Goal: Task Accomplishment & Management: Complete application form

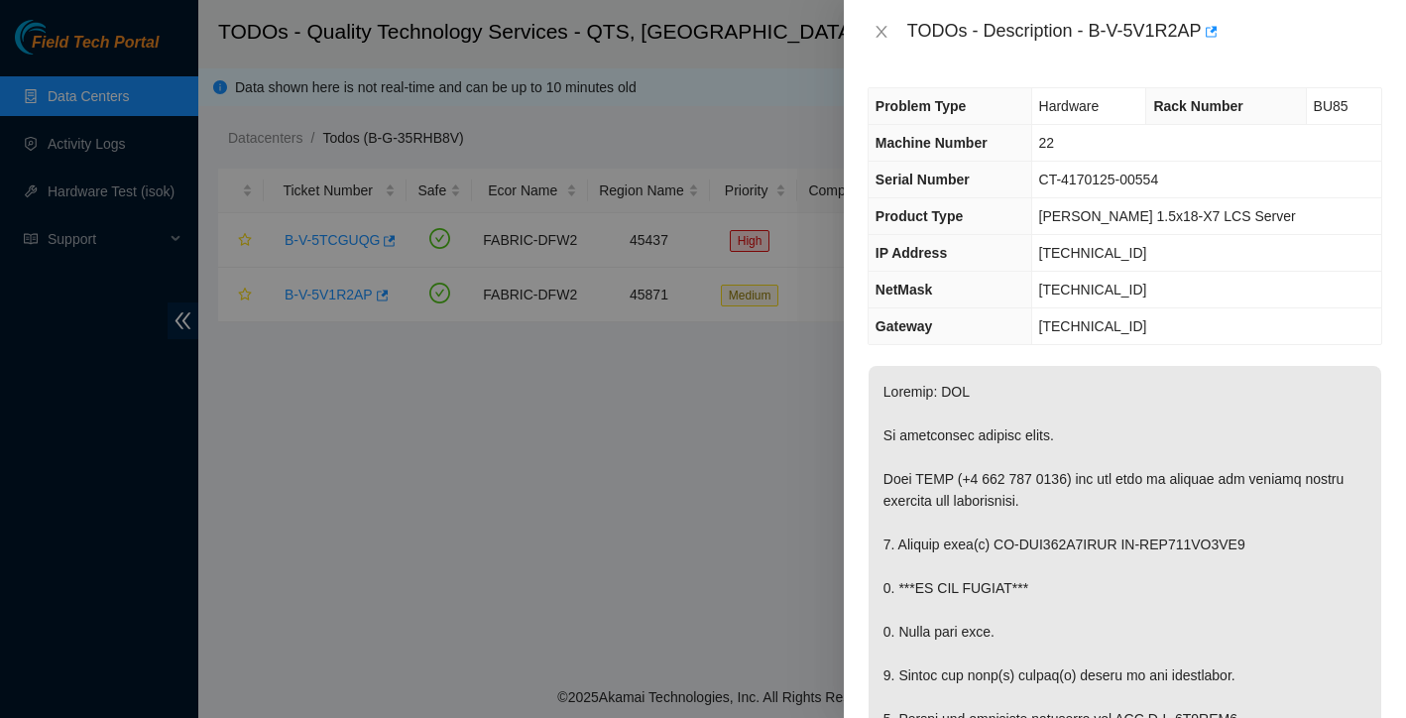
scroll to position [1346, 0]
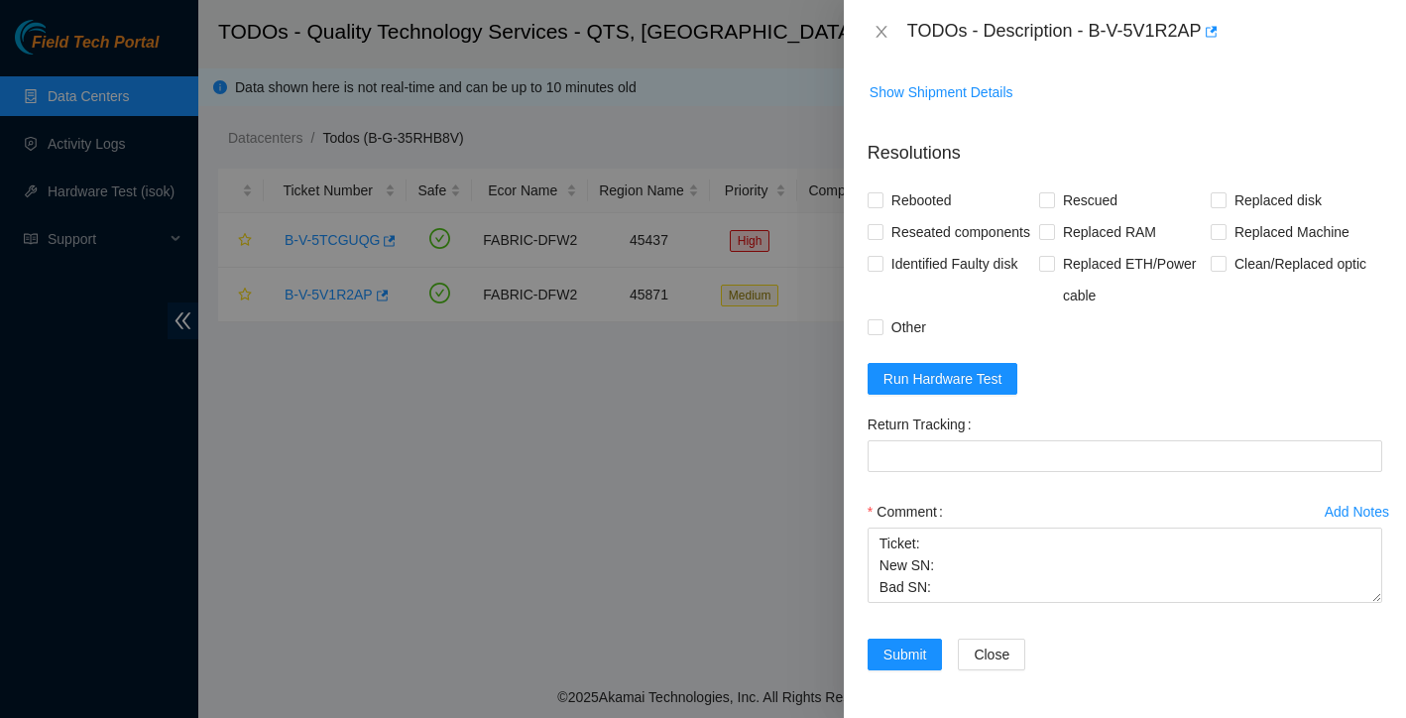
drag, startPoint x: 876, startPoint y: 540, endPoint x: 1065, endPoint y: 708, distance: 252.1
click at [1065, 708] on div "Problem Type Hardware Rack Number BU85 Machine Number 22 Serial Number CT-41701…" at bounding box center [1125, 390] width 562 height 654
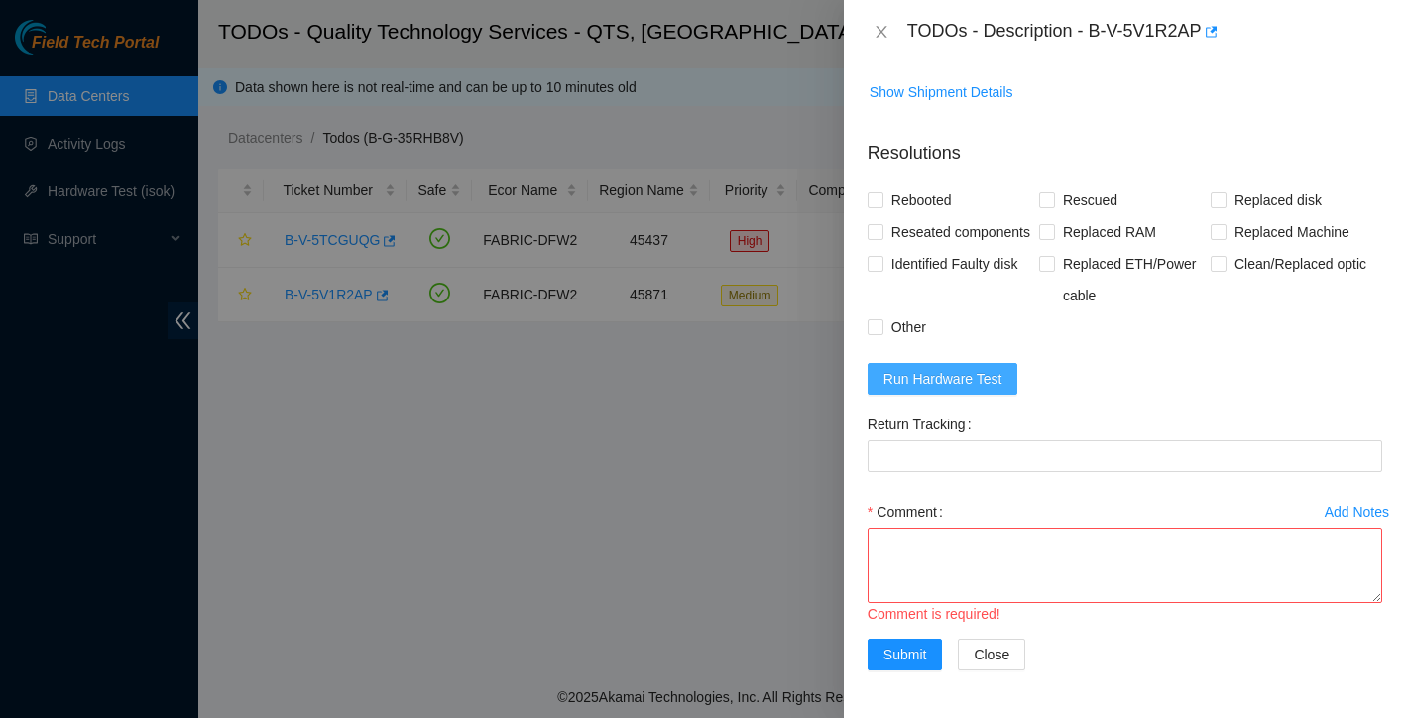
click at [991, 378] on span "Run Hardware Test" at bounding box center [942, 379] width 119 height 22
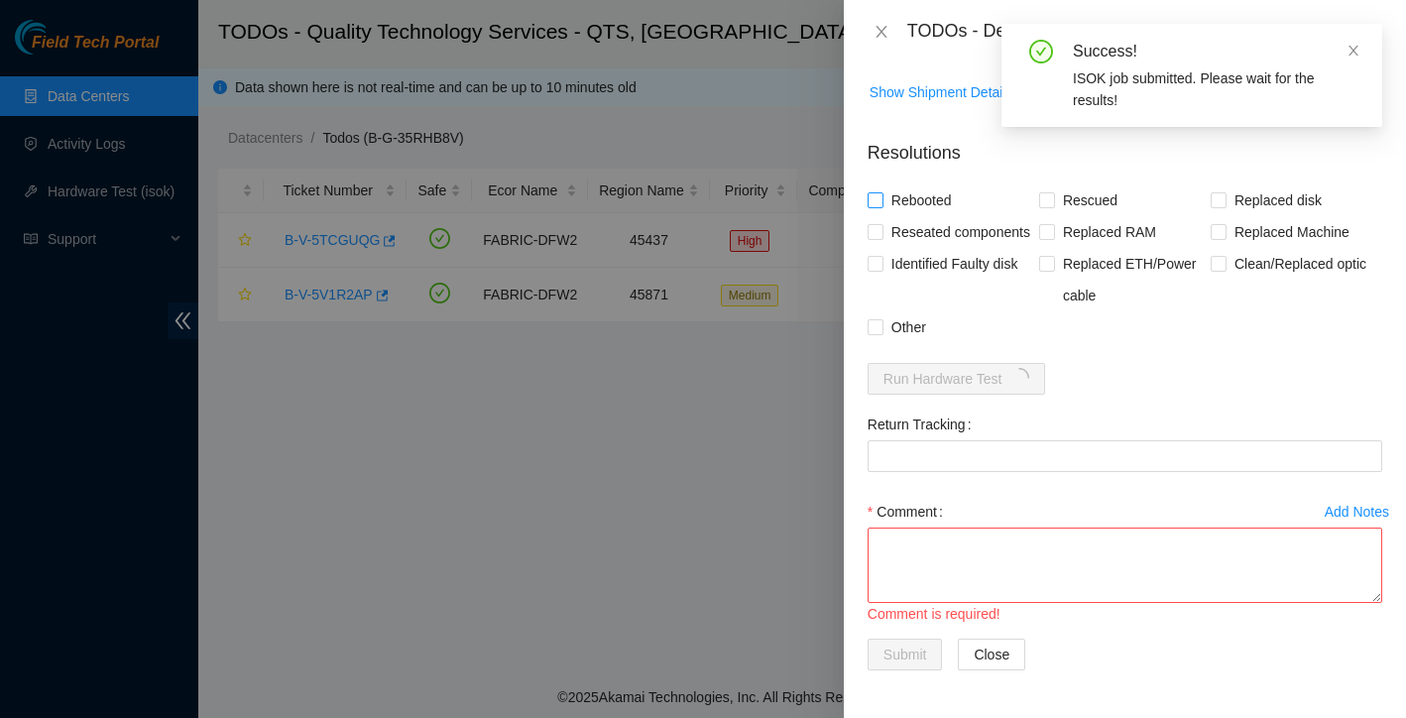
click at [875, 192] on input "Rebooted" at bounding box center [875, 199] width 14 height 14
checkbox input "true"
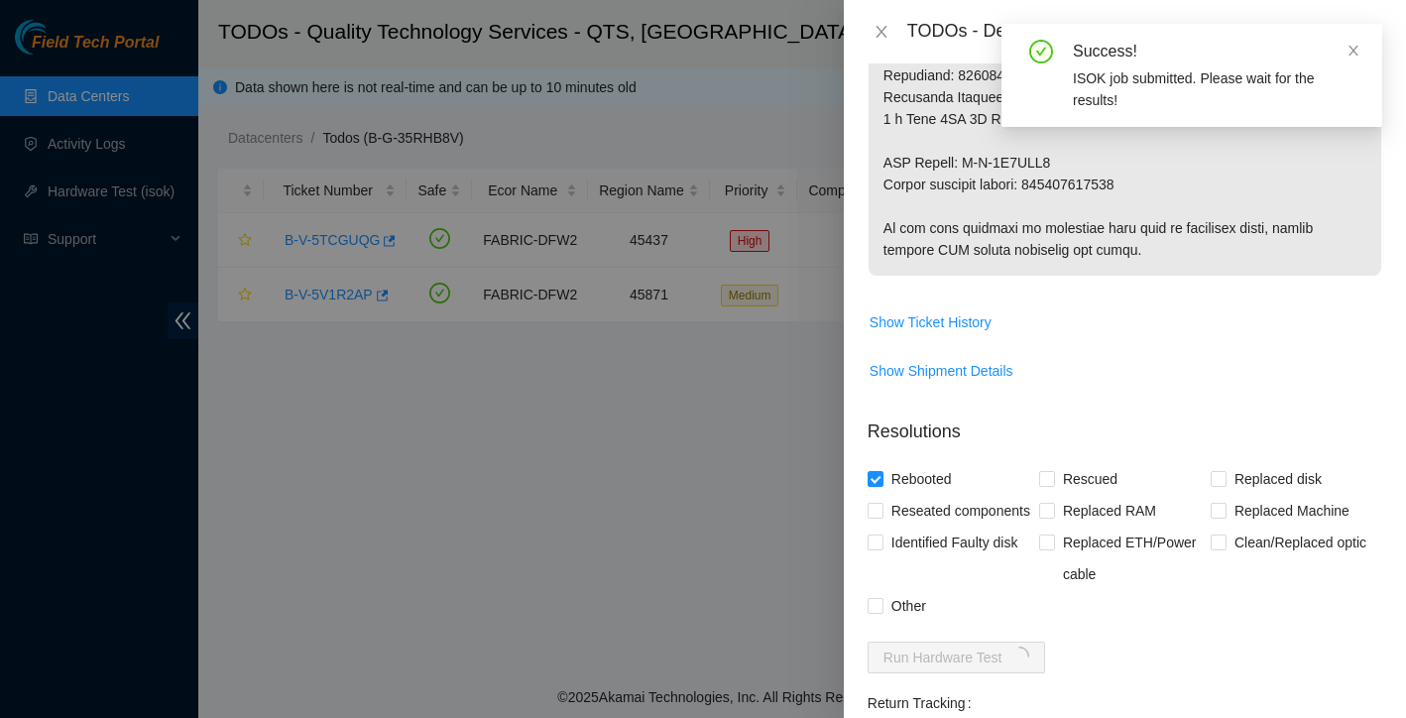
scroll to position [1097, 0]
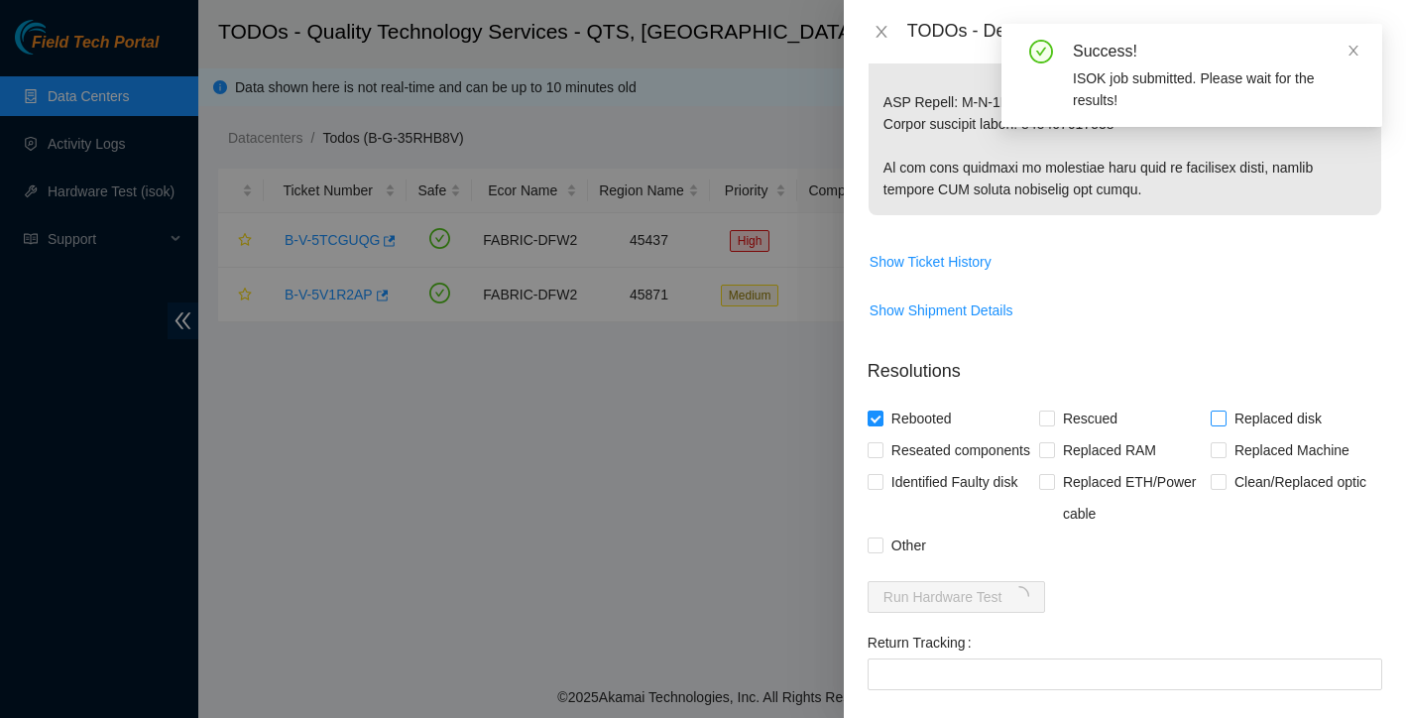
click at [1213, 420] on input "Replaced disk" at bounding box center [1218, 417] width 14 height 14
checkbox input "true"
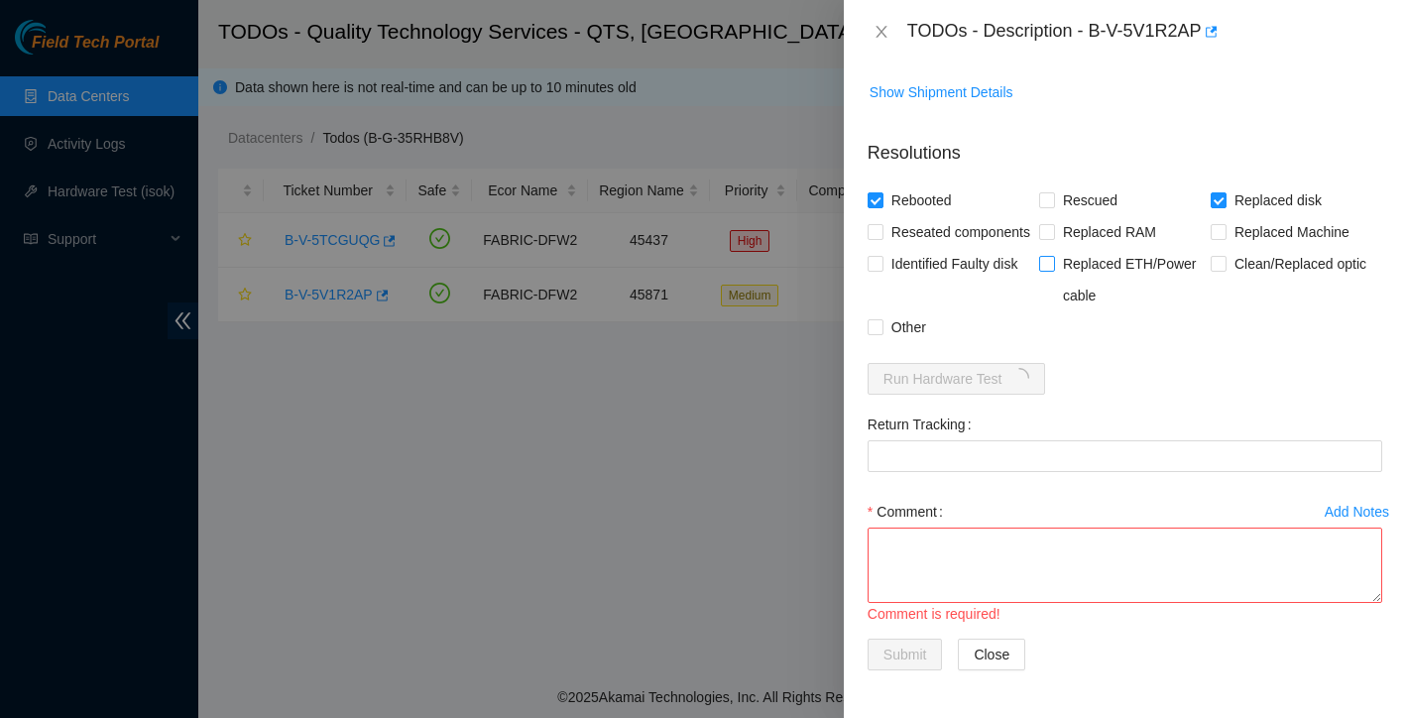
scroll to position [1346, 0]
click at [991, 558] on textarea "Comment" at bounding box center [1125, 564] width 515 height 75
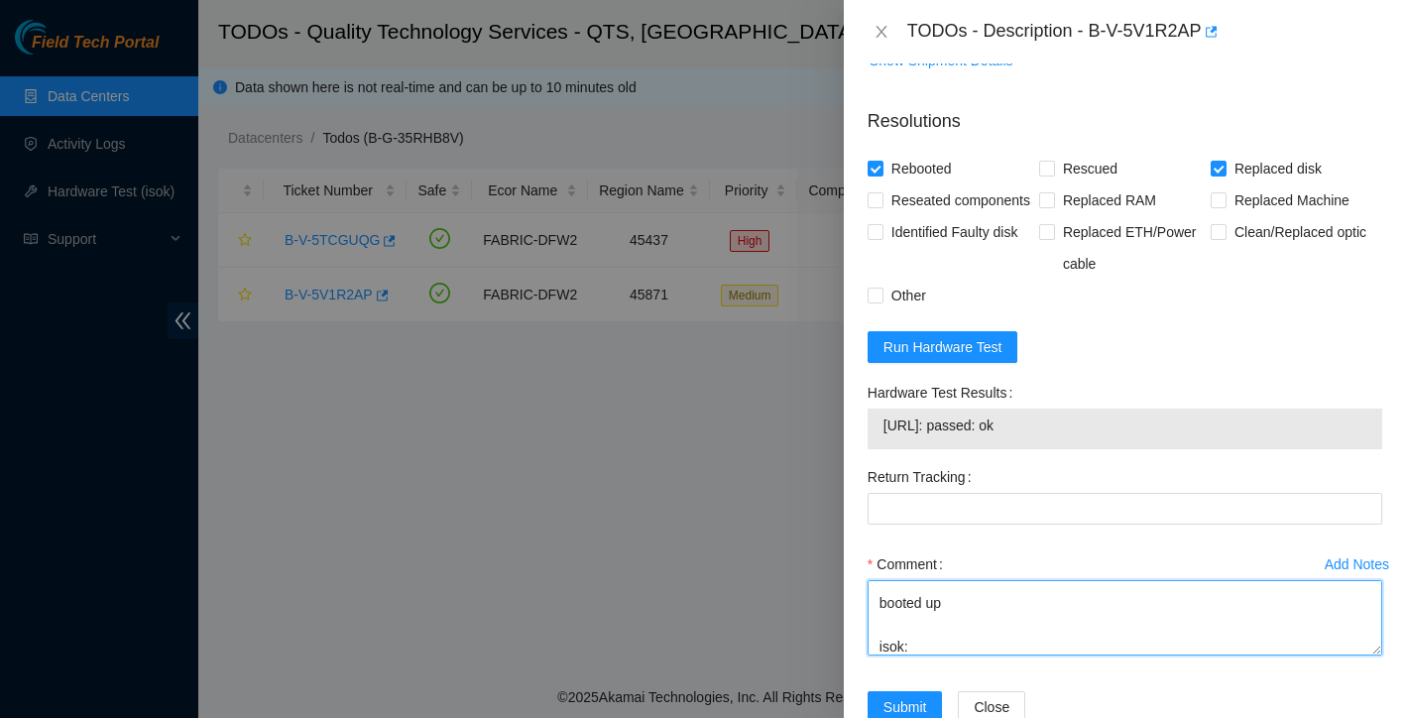
scroll to position [102, 0]
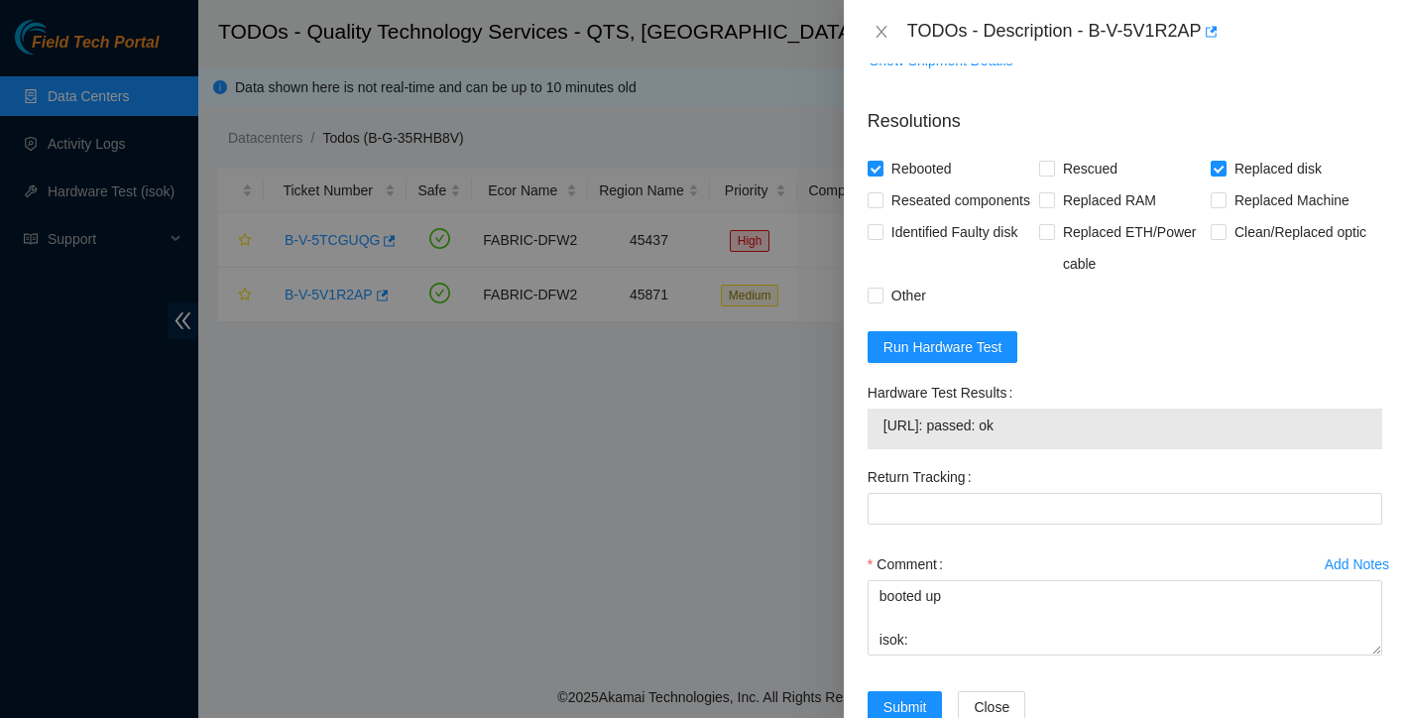
drag, startPoint x: 884, startPoint y: 458, endPoint x: 1066, endPoint y: 460, distance: 181.5
click at [1066, 436] on span "23.33.140.217: passed: ok" at bounding box center [1124, 425] width 483 height 22
copy span "23.33.140.217: passed: ok"
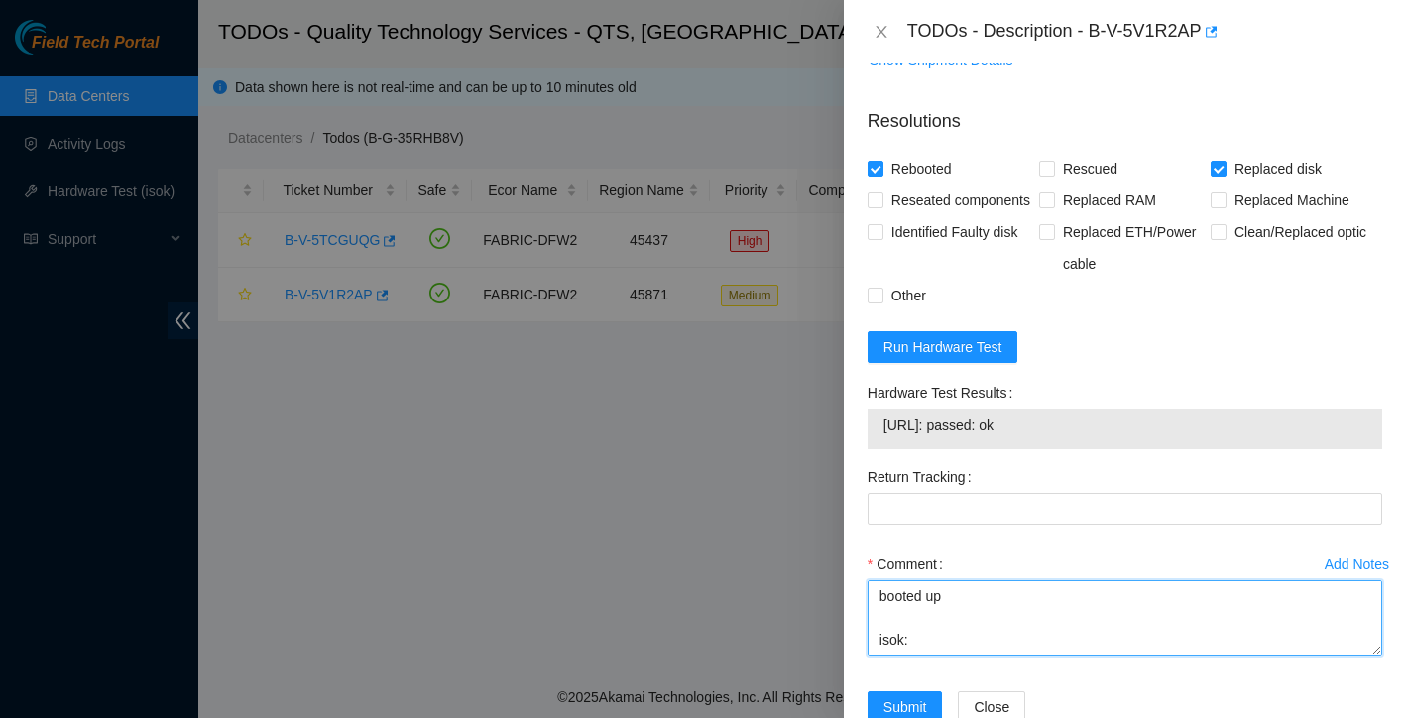
click at [935, 655] on textarea "rebooted replaced both bad disks booted up isok:" at bounding box center [1125, 617] width 515 height 75
paste textarea "23.33.140.217: passed: ok"
paste textarea "Ticket: B-V-5V1R2AP RMA: B-V-5V9PIM7SO: B-V-5V9PILY Bad disks: WD-WMC130F0RSRU …"
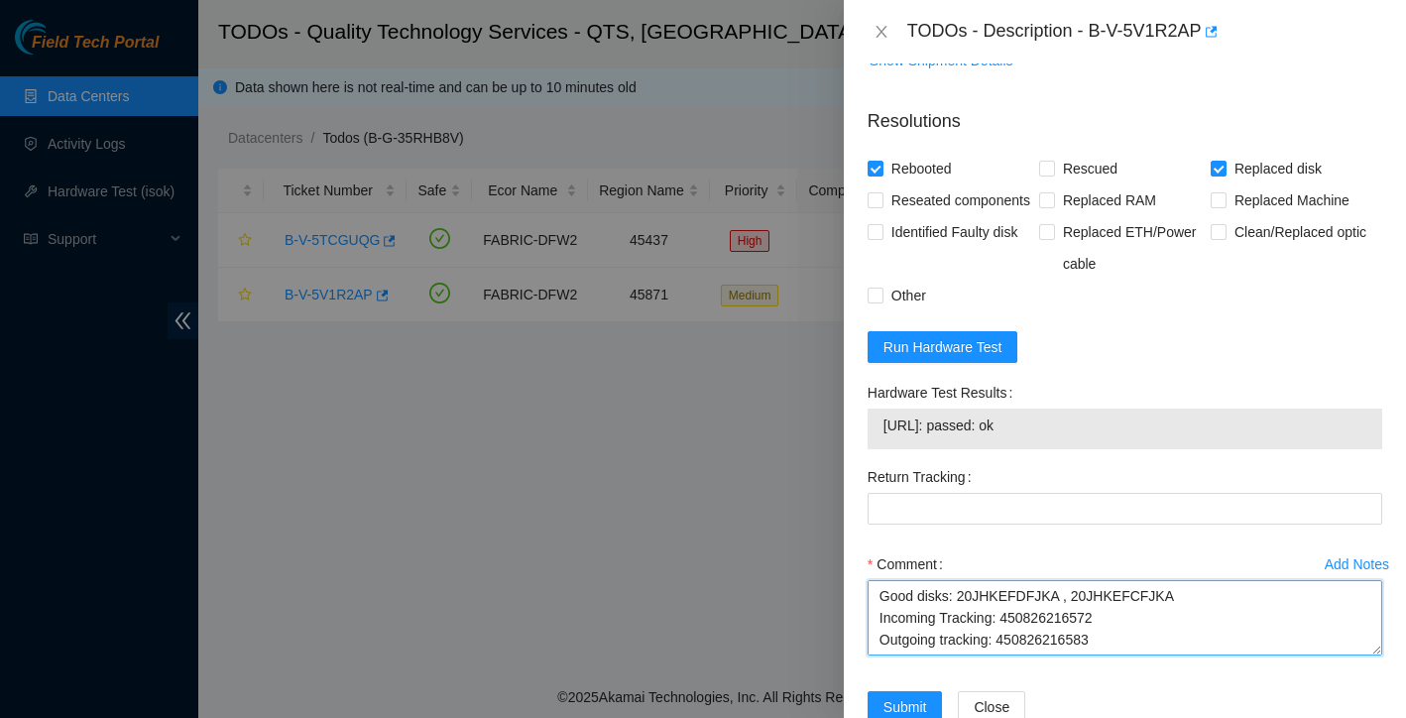
scroll to position [1338, 0]
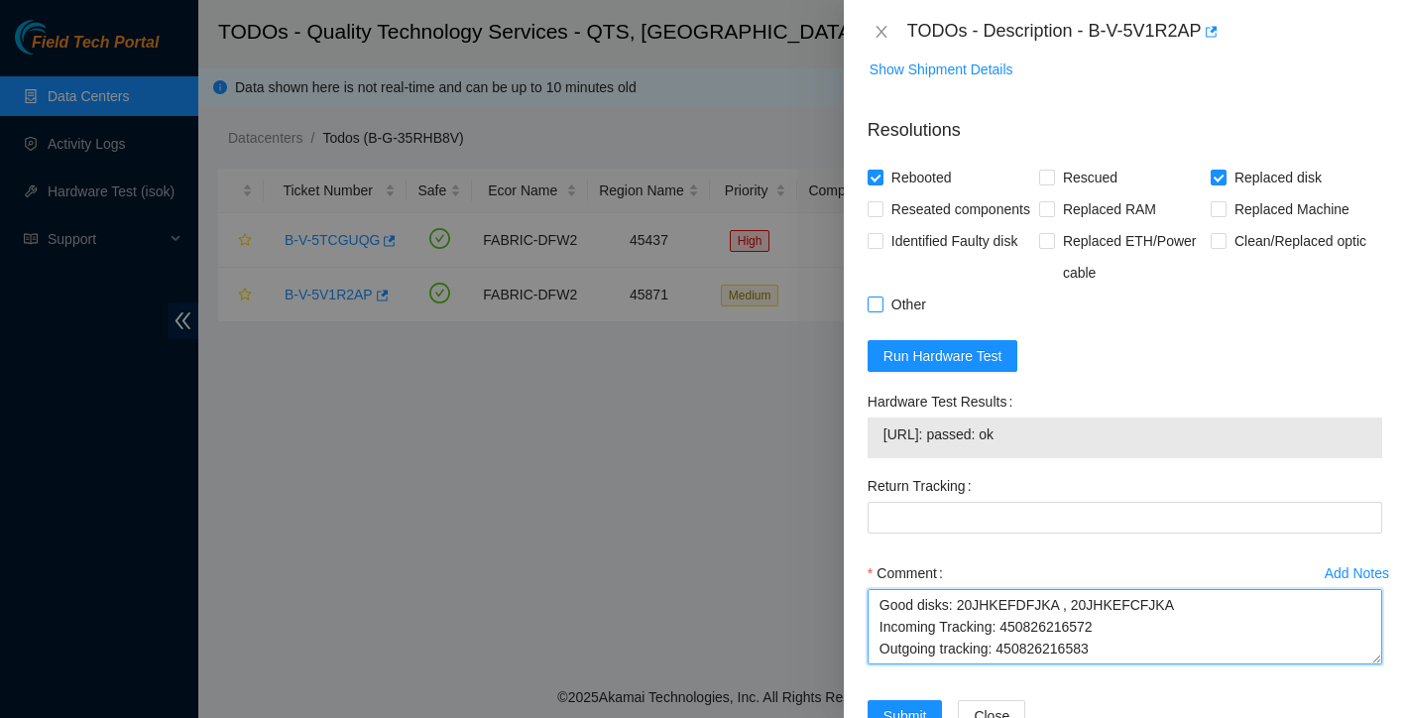
type textarea "rebooted replaced both bad disks booted up isok: 23.33.140.217: passed: ok Tick…"
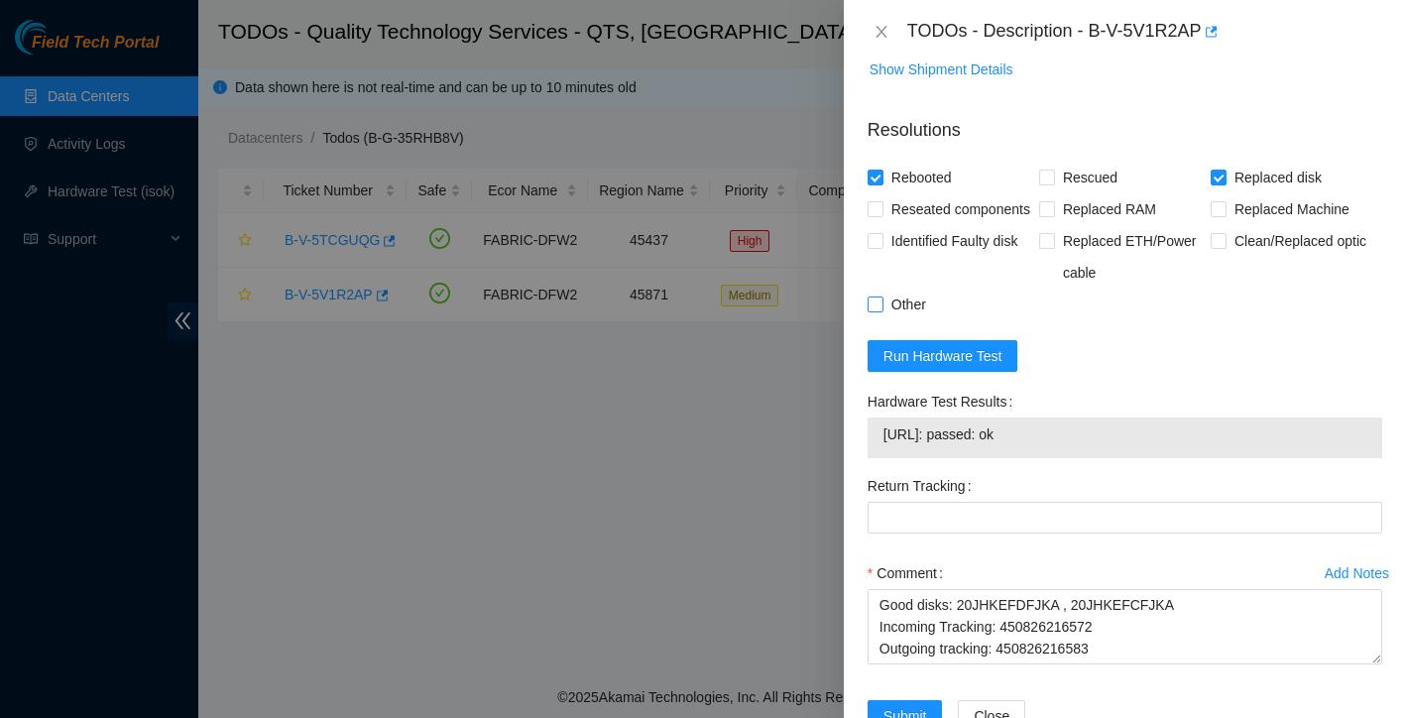
click at [872, 310] on input "Other" at bounding box center [875, 303] width 14 height 14
checkbox input "true"
click at [875, 203] on input "Reseated components" at bounding box center [875, 208] width 14 height 14
checkbox input "true"
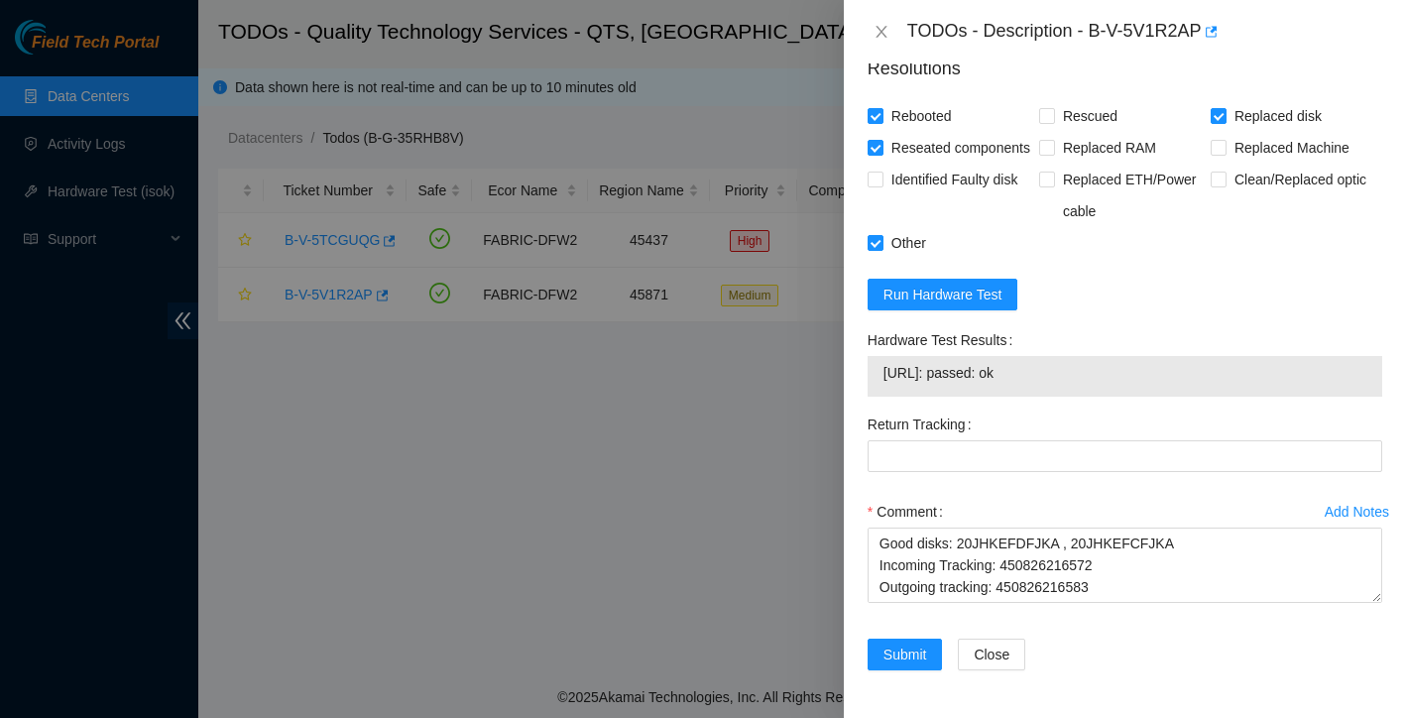
scroll to position [1431, 0]
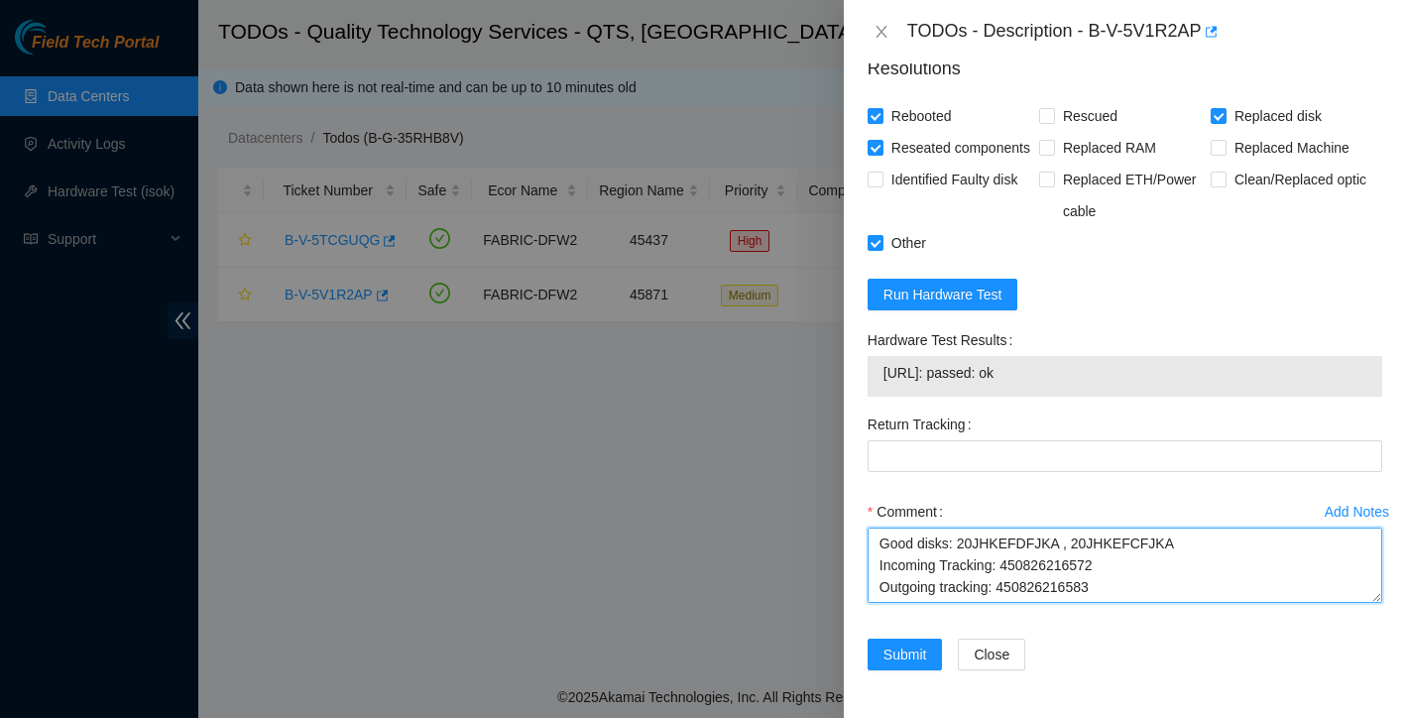
drag, startPoint x: 1003, startPoint y: 572, endPoint x: 1122, endPoint y: 560, distance: 119.6
click at [1122, 560] on textarea "rebooted replaced both bad disks booted up isok: 23.33.140.217: passed: ok Tick…" at bounding box center [1125, 564] width 515 height 75
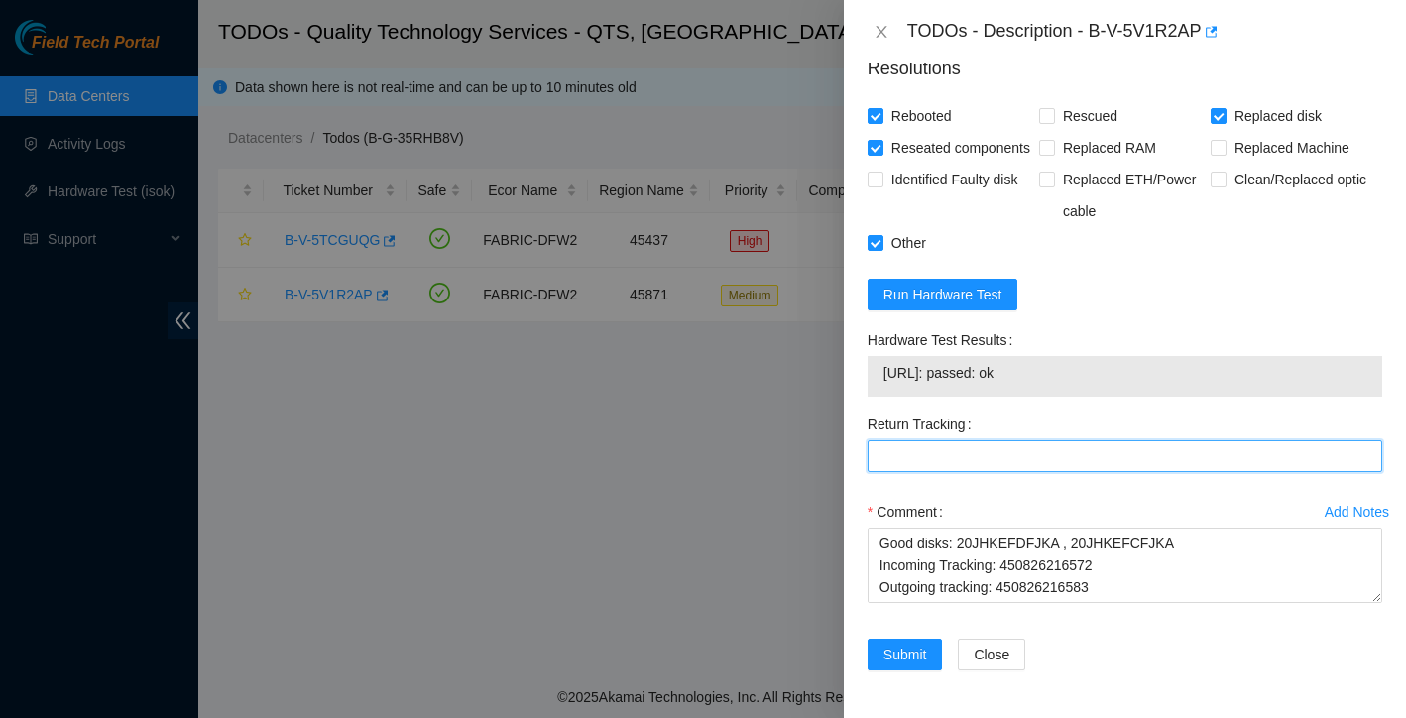
click at [957, 451] on Tracking "Return Tracking" at bounding box center [1125, 456] width 515 height 32
paste Tracking "450826216583"
type Tracking "450826216583"
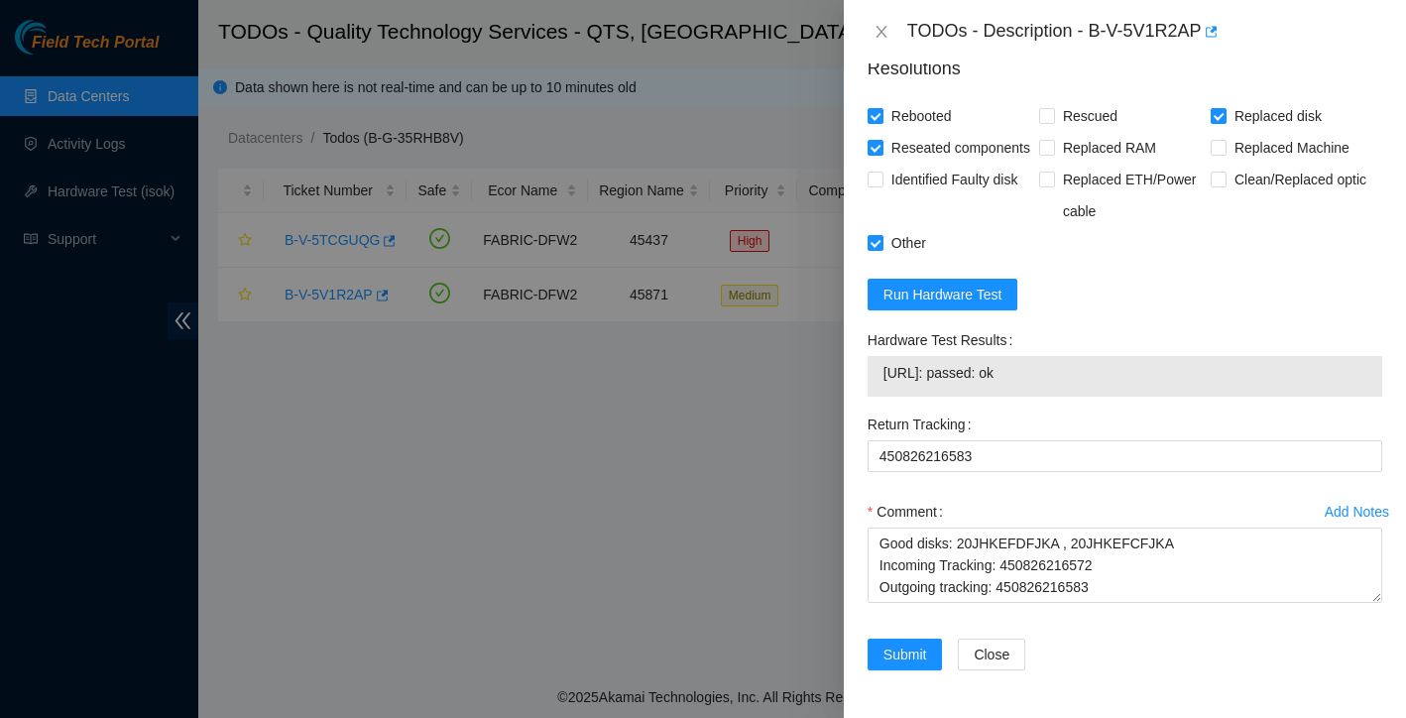
click at [973, 488] on div "Return Tracking 450826216583" at bounding box center [1125, 451] width 530 height 87
click at [915, 654] on span "Submit" at bounding box center [905, 654] width 44 height 22
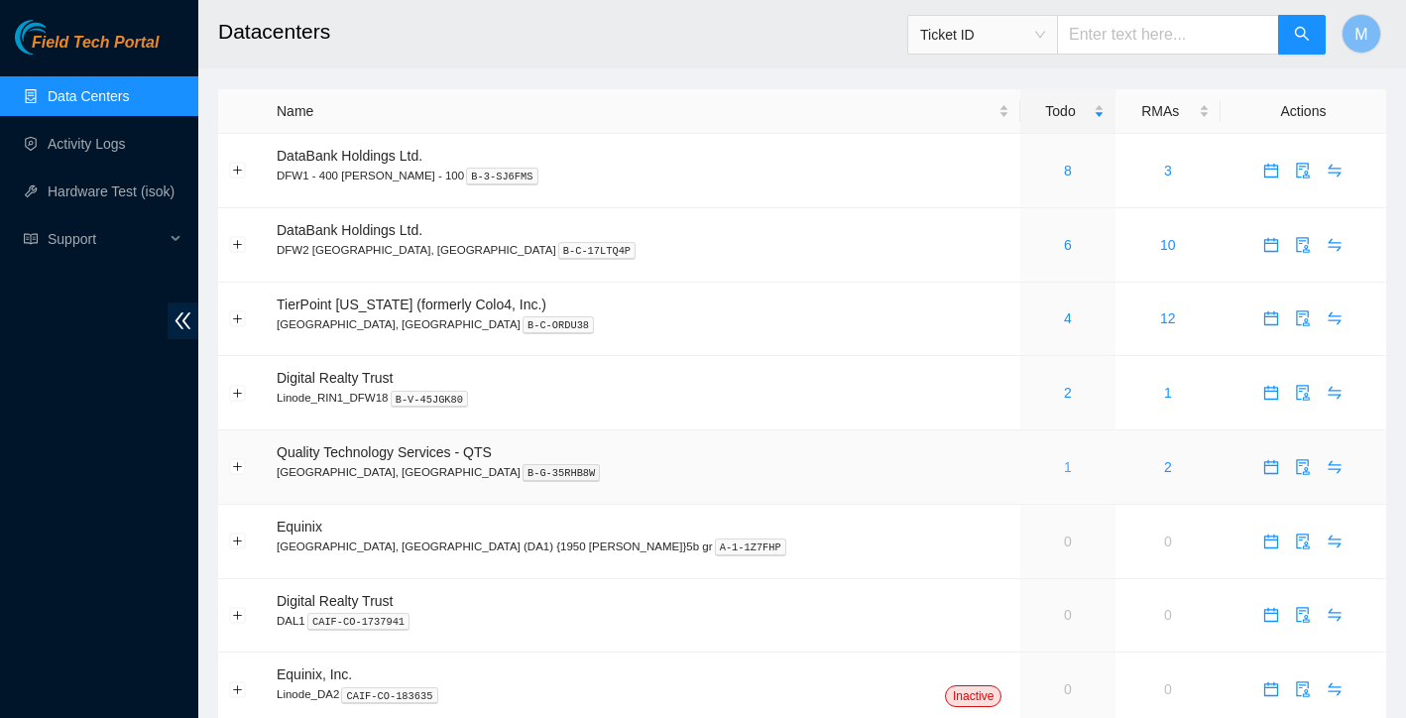
click at [1064, 471] on link "1" at bounding box center [1068, 467] width 8 height 16
click at [1064, 321] on link "4" at bounding box center [1068, 318] width 8 height 16
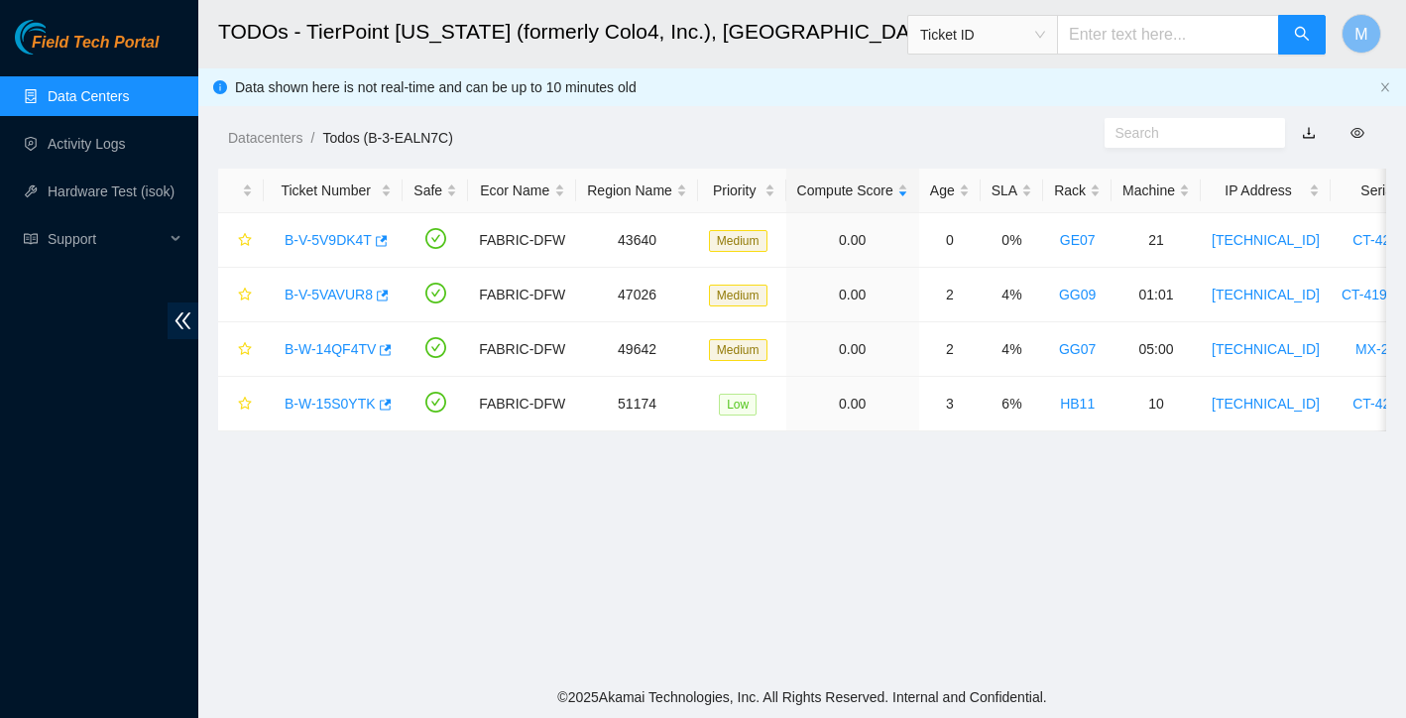
click at [129, 93] on link "Data Centers" at bounding box center [88, 96] width 81 height 16
